Goal: Complete application form

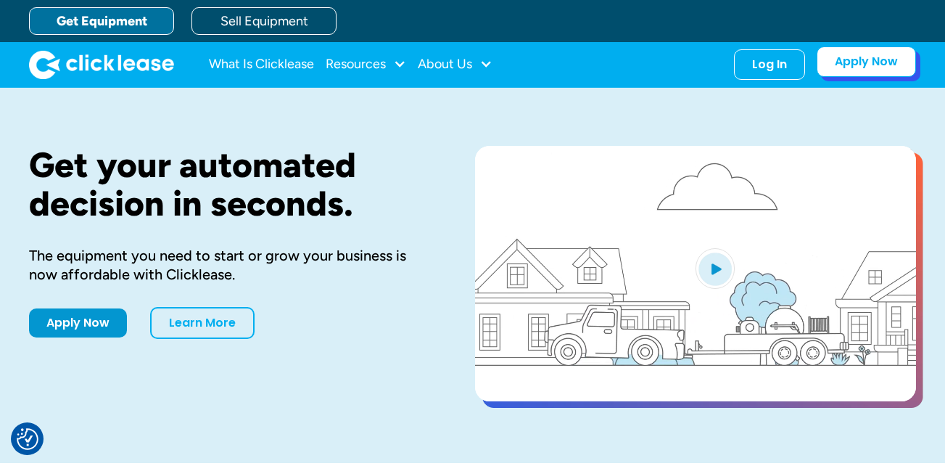
click at [886, 72] on link "Apply Now" at bounding box center [866, 61] width 99 height 30
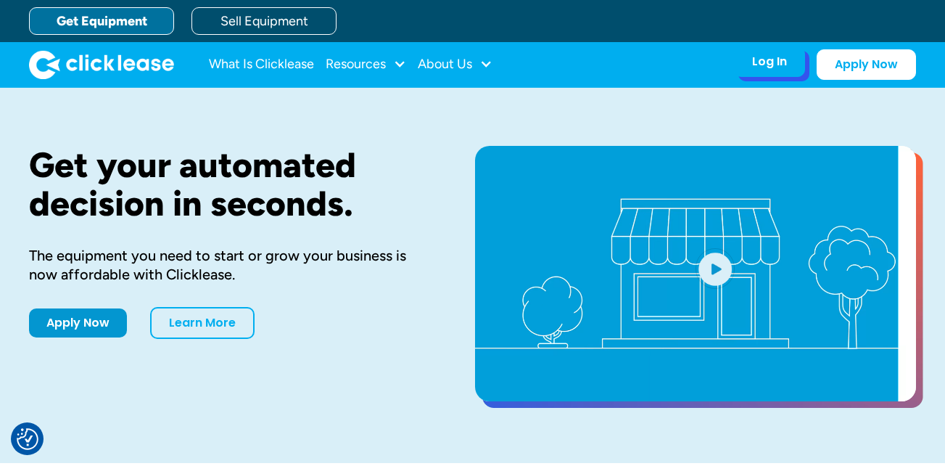
click at [787, 69] on div "Log In" at bounding box center [769, 61] width 35 height 15
